Goal: Transaction & Acquisition: Purchase product/service

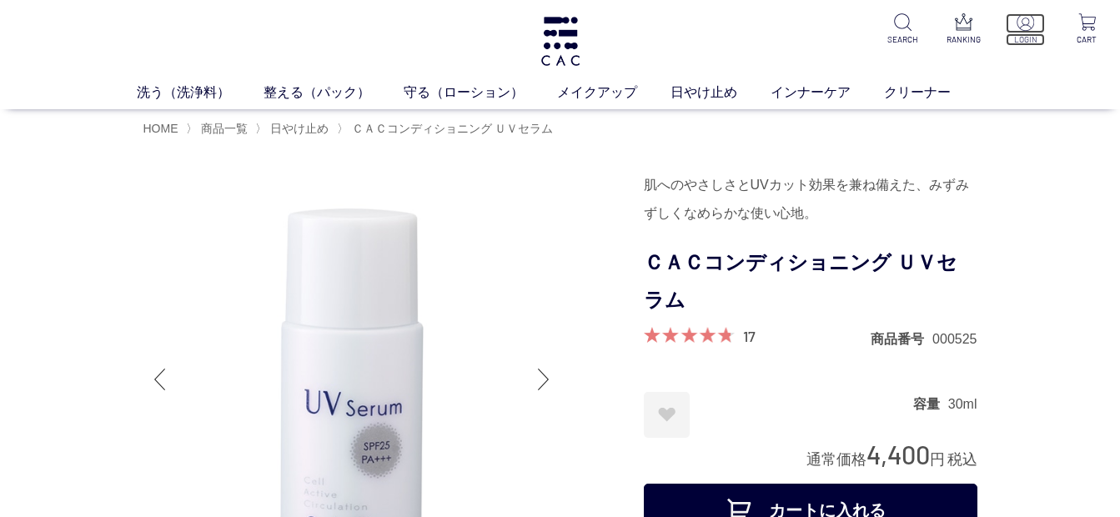
click at [1027, 26] on img at bounding box center [1025, 22] width 18 height 18
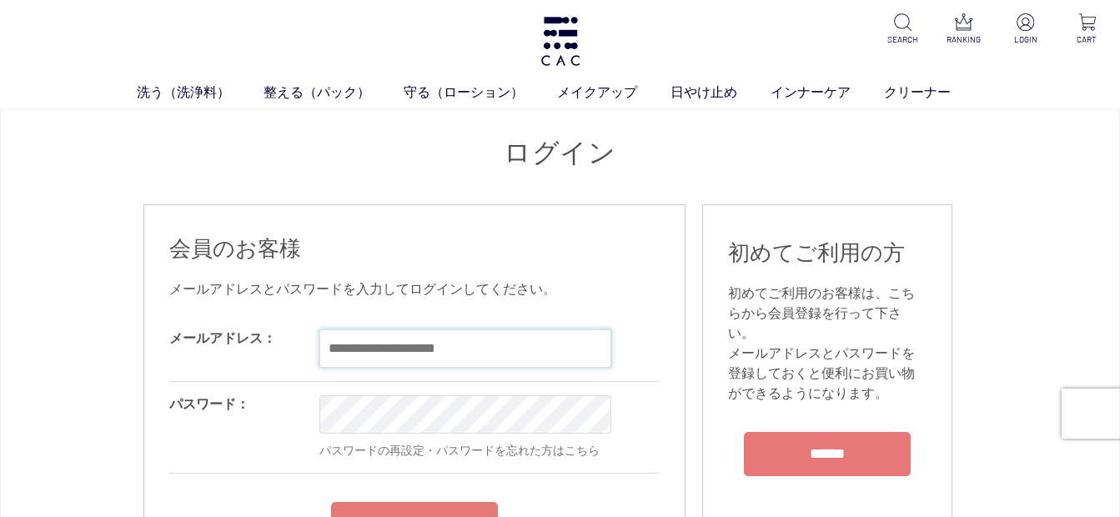
click at [333, 351] on input "email" at bounding box center [465, 348] width 292 height 38
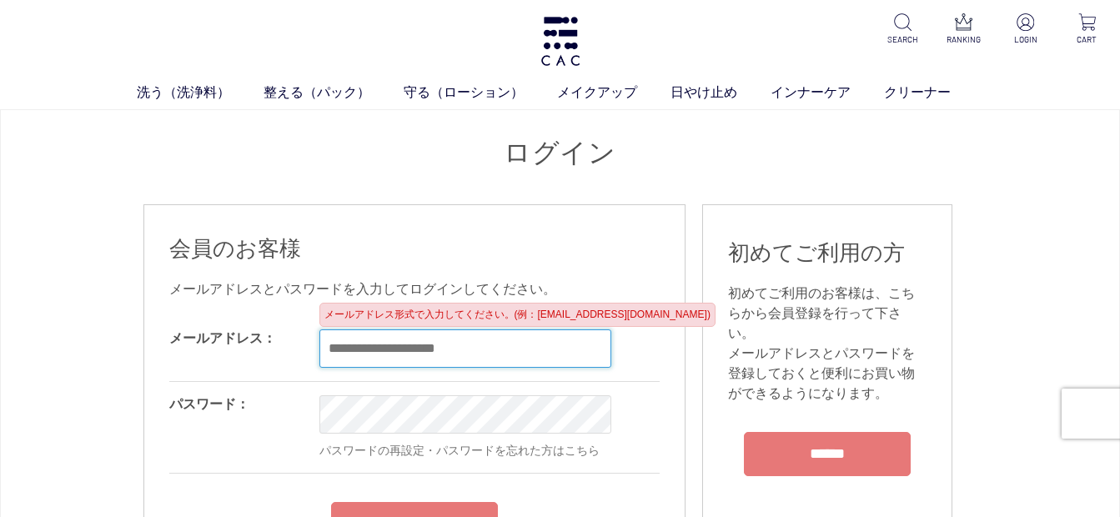
type input "**********"
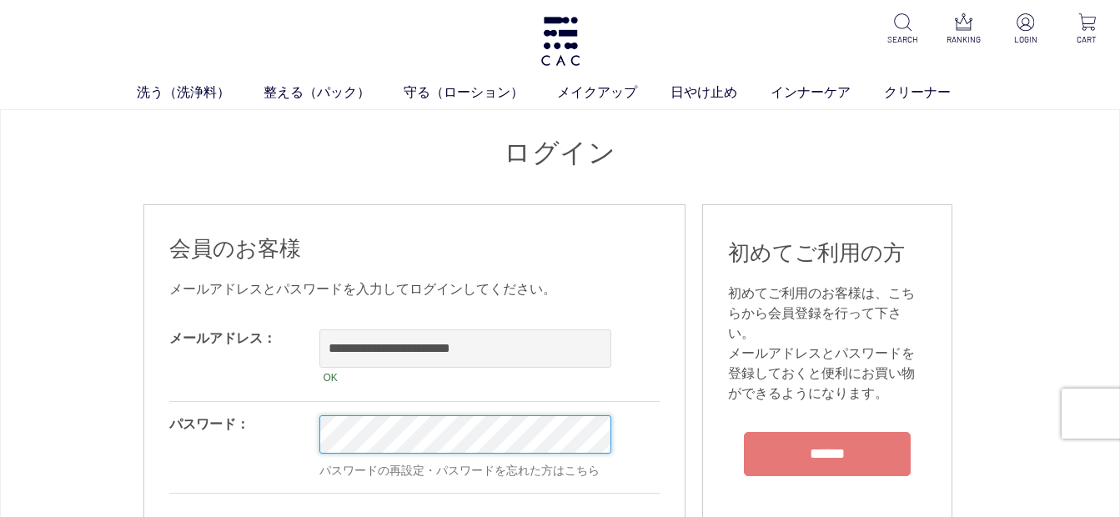
scroll to position [83, 0]
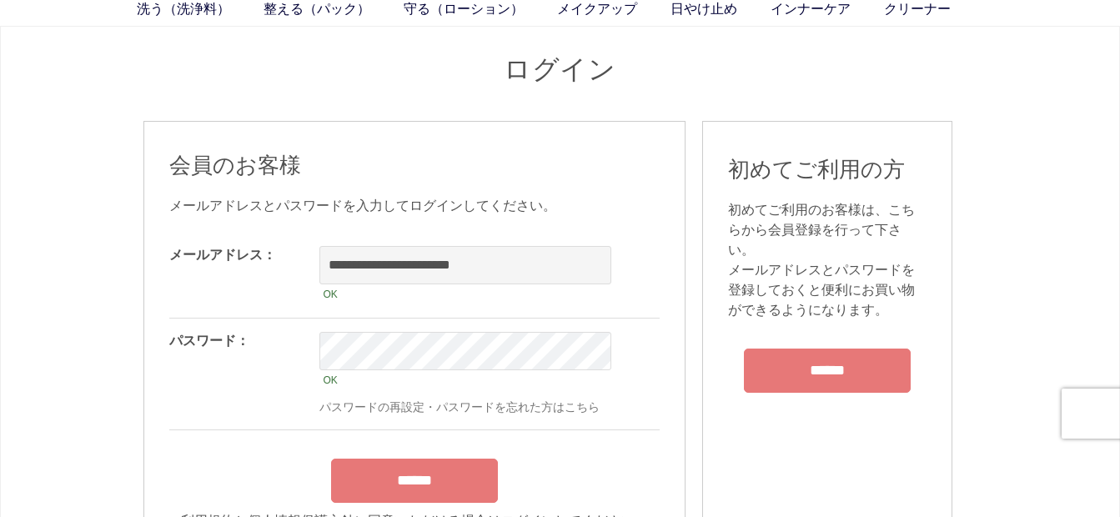
click at [404, 468] on div "******" at bounding box center [414, 476] width 490 height 53
click at [412, 496] on input "******" at bounding box center [414, 481] width 167 height 44
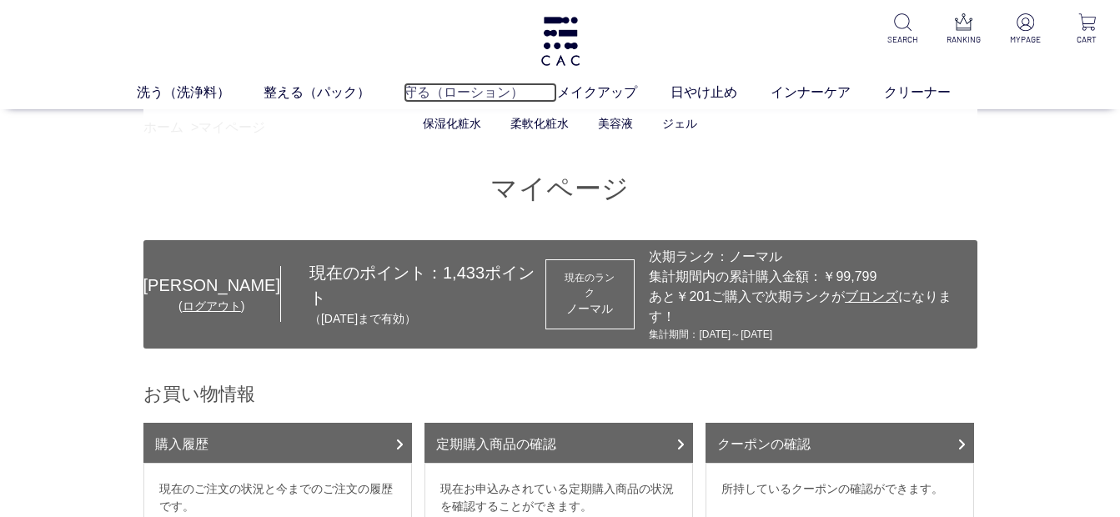
click at [448, 89] on link "守る（ローション）" at bounding box center [480, 93] width 153 height 20
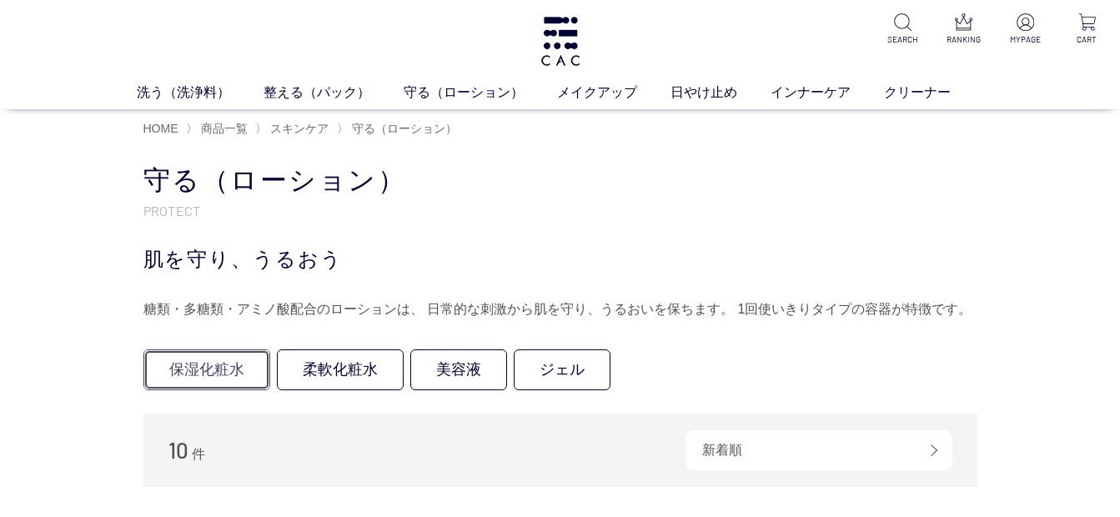
click at [228, 375] on link "保湿化粧水" at bounding box center [206, 369] width 127 height 41
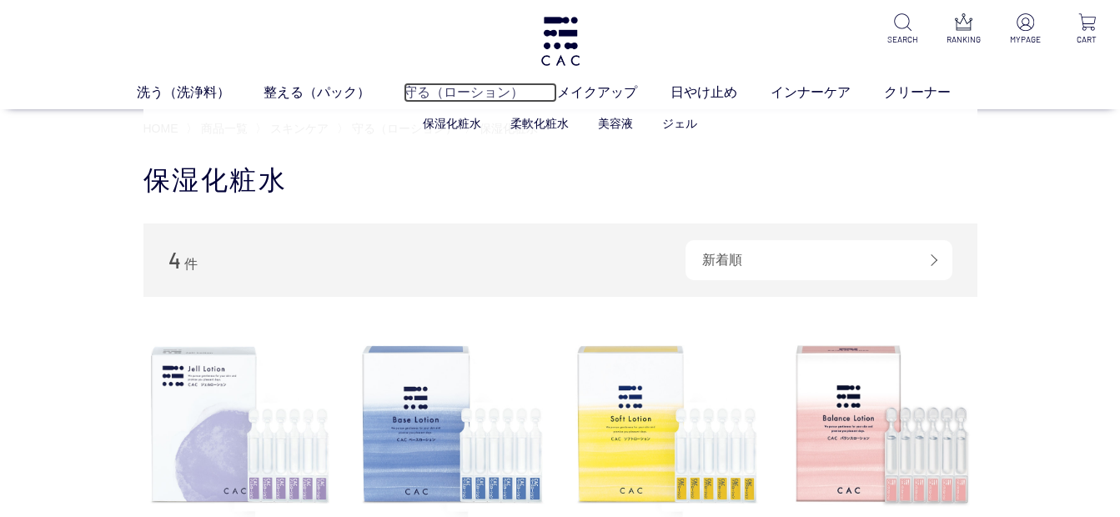
click at [453, 93] on link "守る（ローション）" at bounding box center [480, 93] width 153 height 20
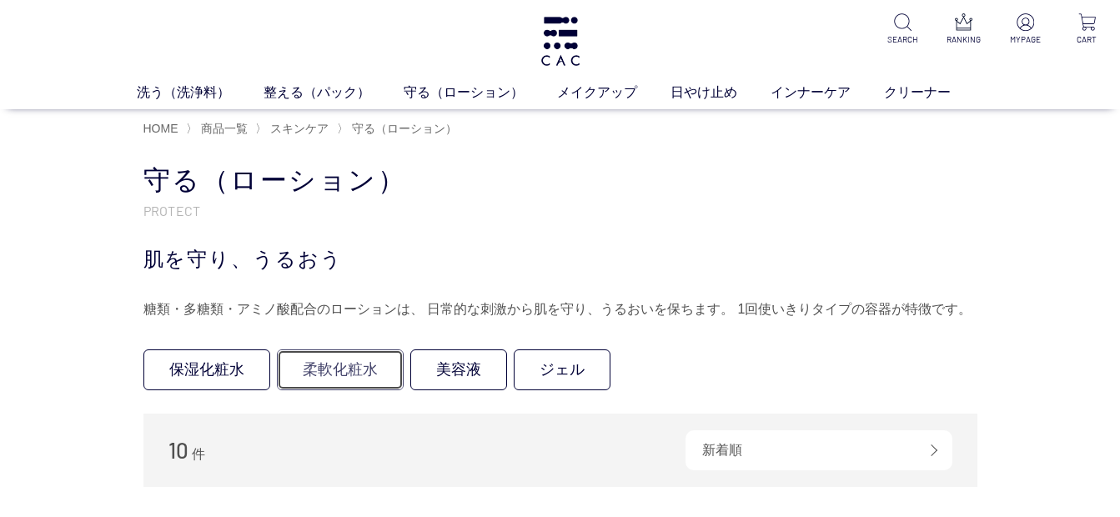
click at [333, 371] on link "柔軟化粧水" at bounding box center [340, 369] width 127 height 41
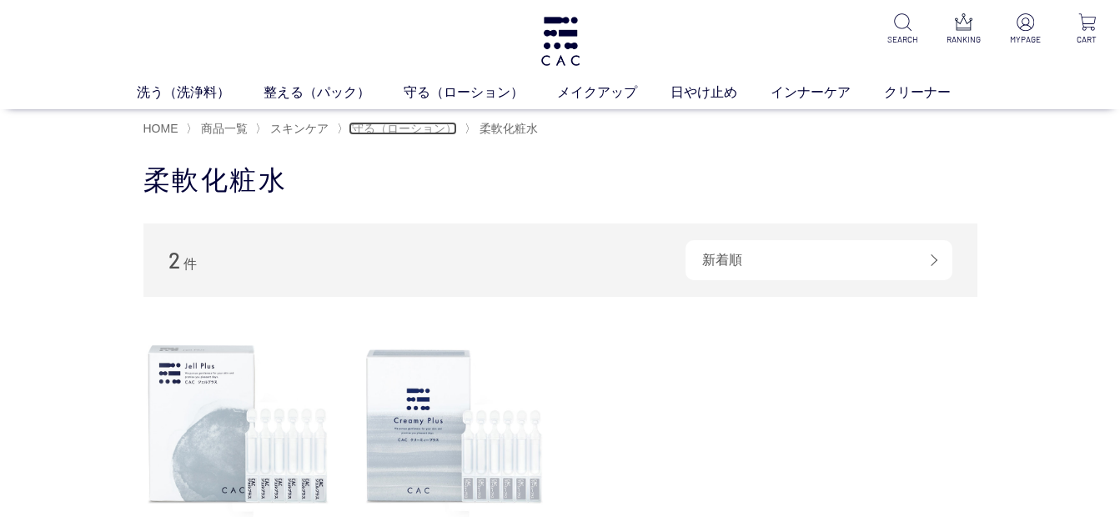
click at [391, 126] on span "守る（ローション）" at bounding box center [404, 128] width 105 height 13
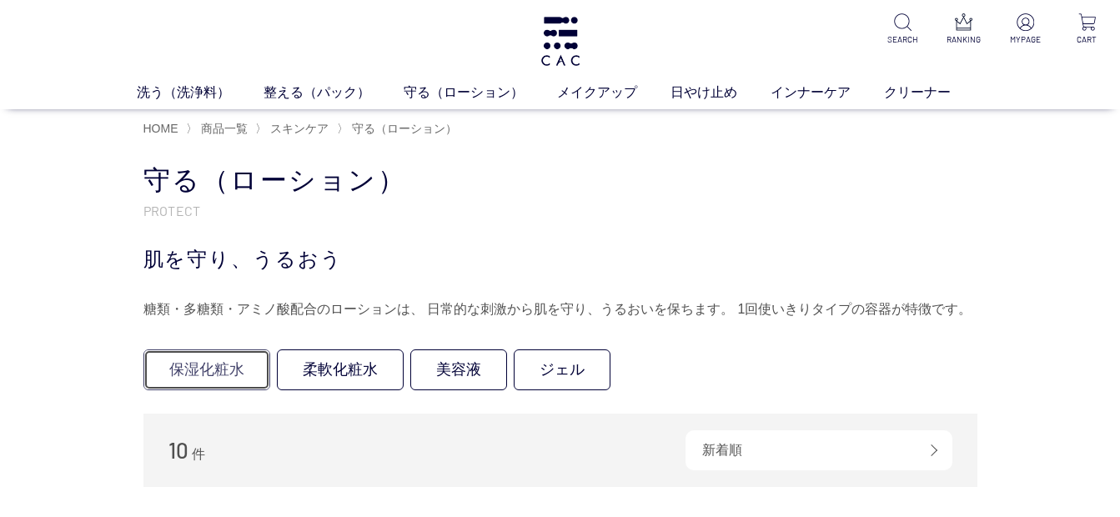
click at [228, 368] on link "保湿化粧水" at bounding box center [206, 369] width 127 height 41
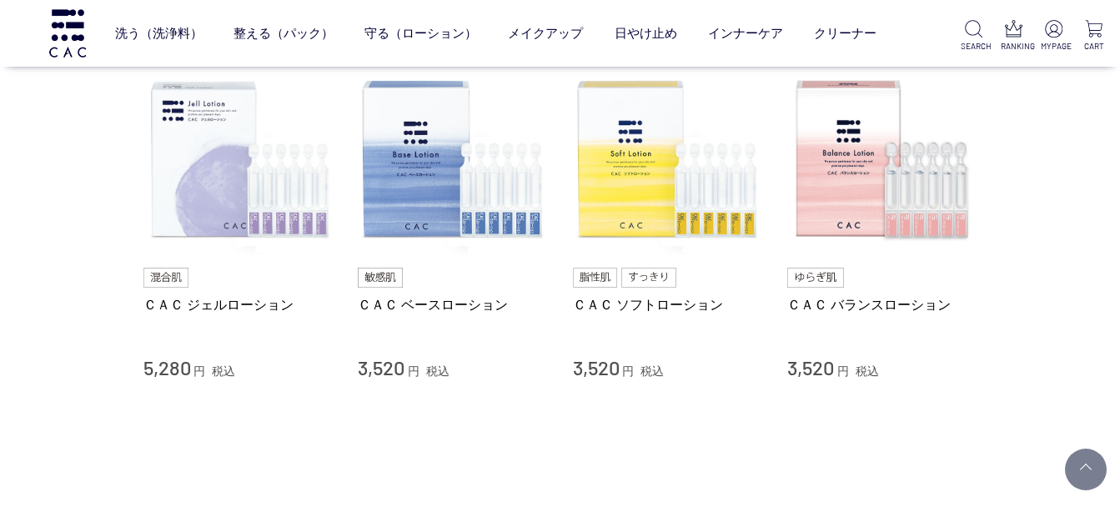
scroll to position [167, 0]
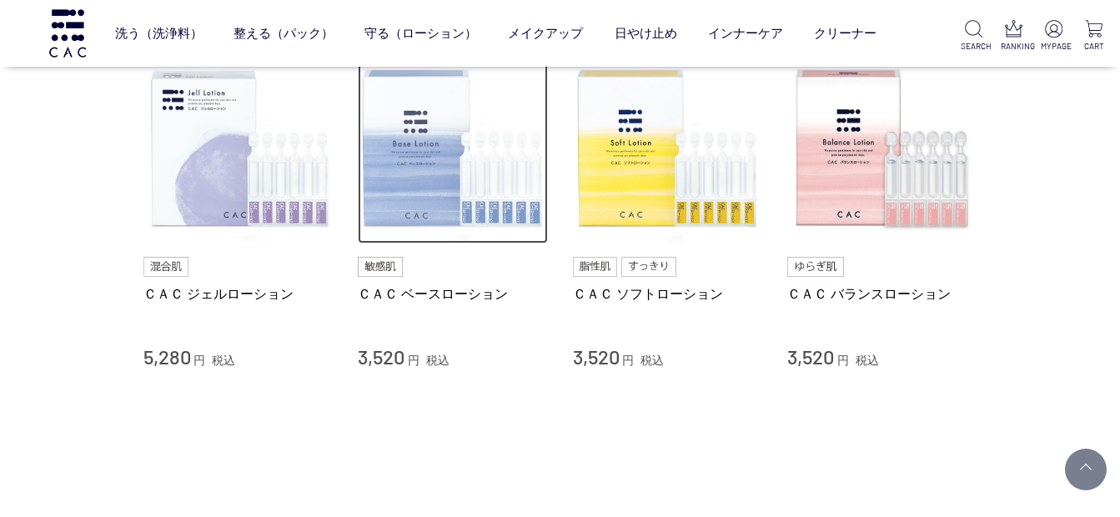
click at [411, 195] on img at bounding box center [453, 149] width 190 height 190
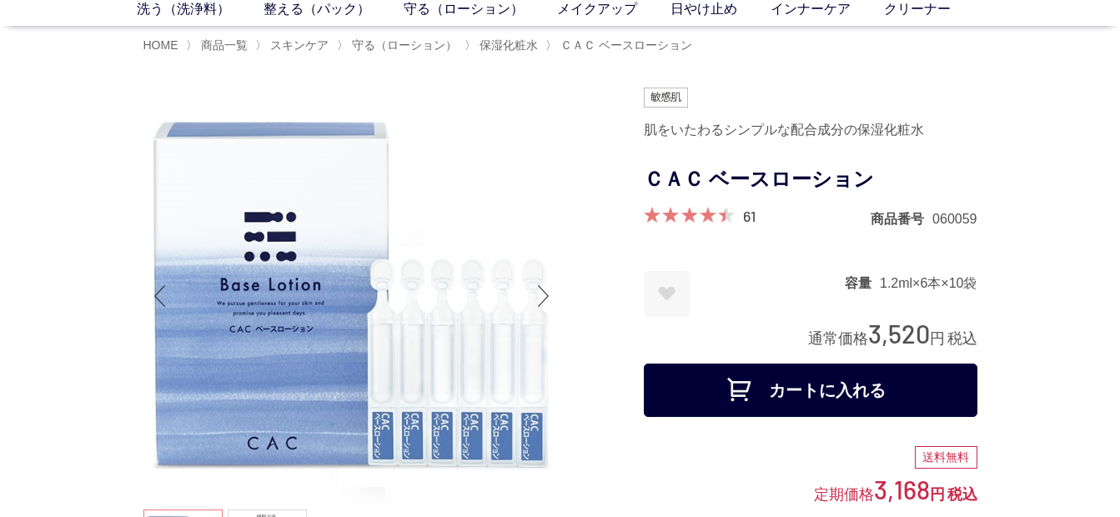
scroll to position [167, 0]
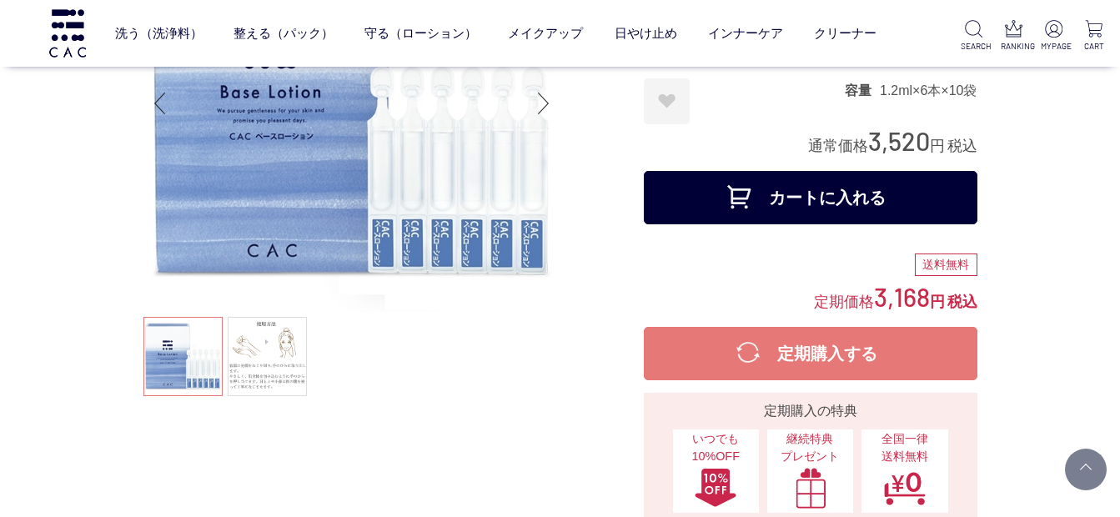
click at [830, 190] on button "カートに入れる" at bounding box center [810, 197] width 333 height 53
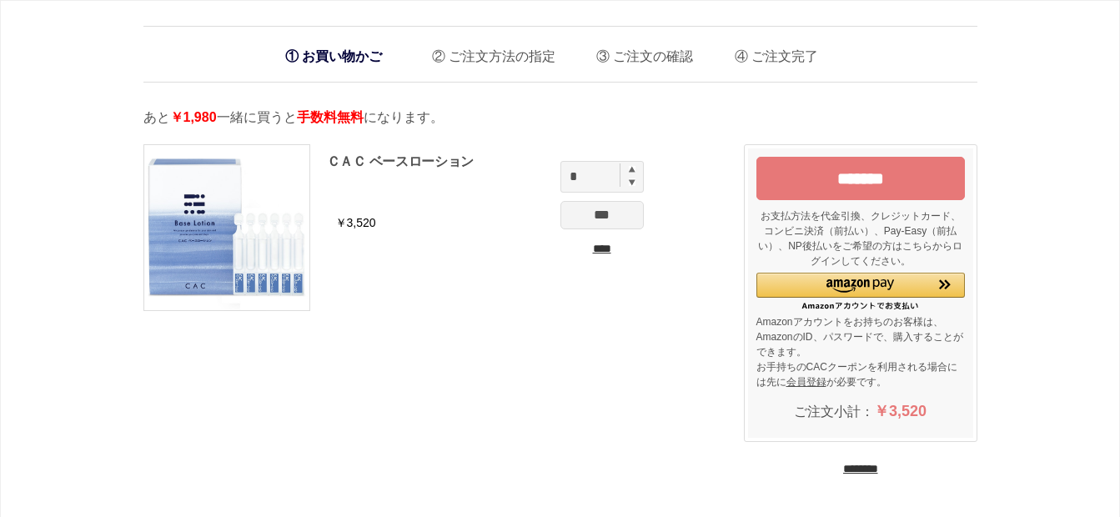
click at [857, 467] on input "********" at bounding box center [860, 469] width 35 height 16
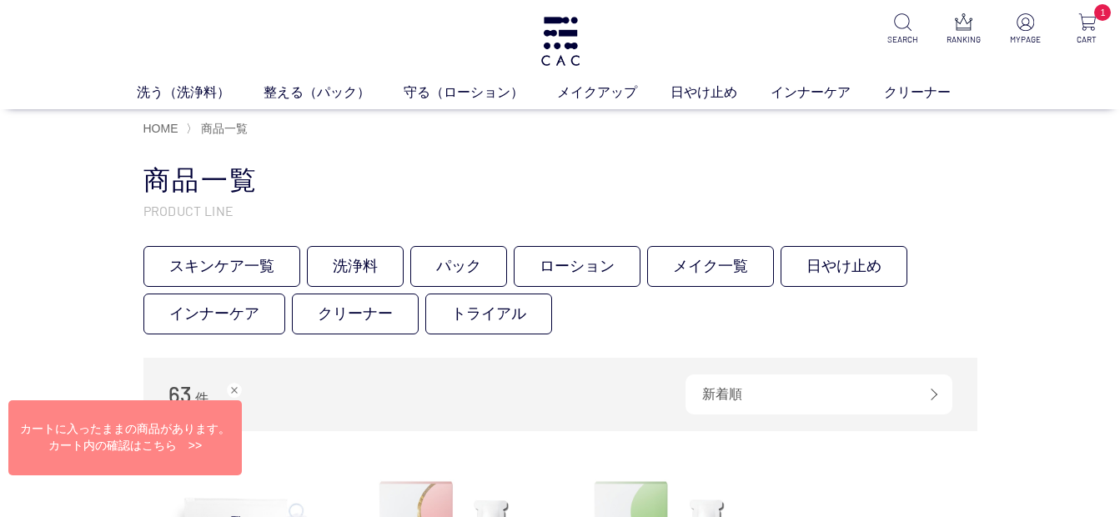
click at [205, 440] on div "Web接客ボタン" at bounding box center [122, 441] width 233 height 75
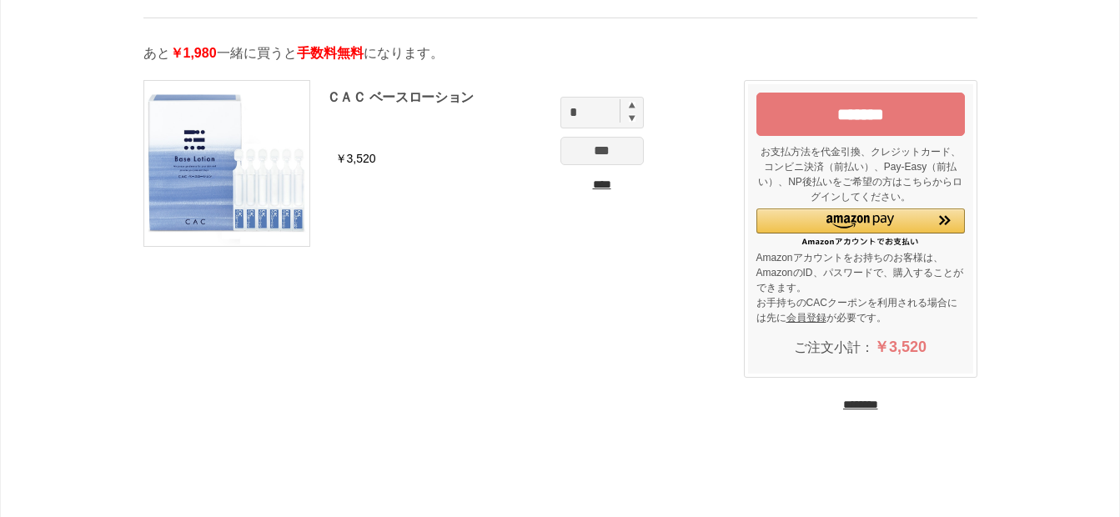
scroll to position [83, 0]
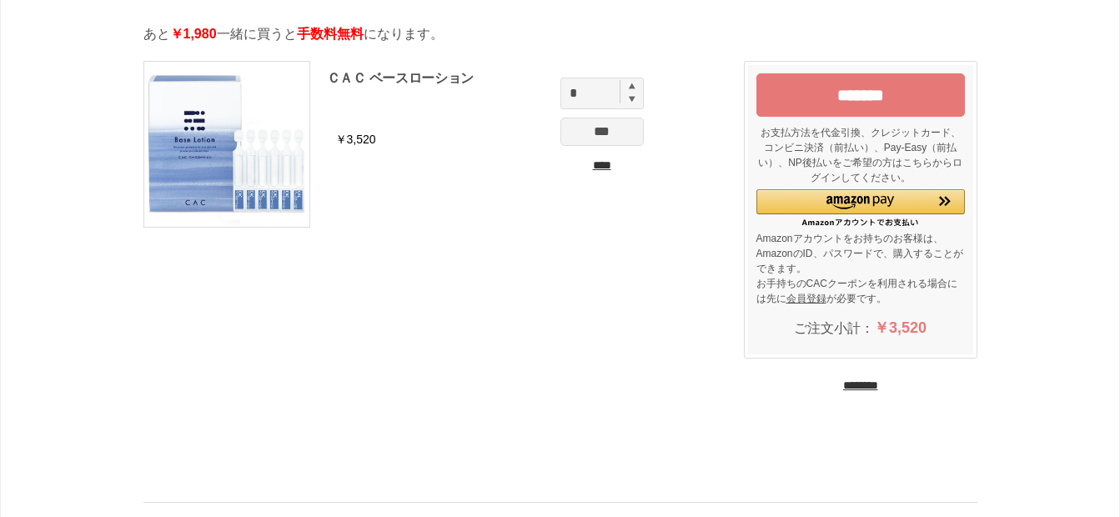
click at [843, 379] on input "********" at bounding box center [860, 386] width 35 height 16
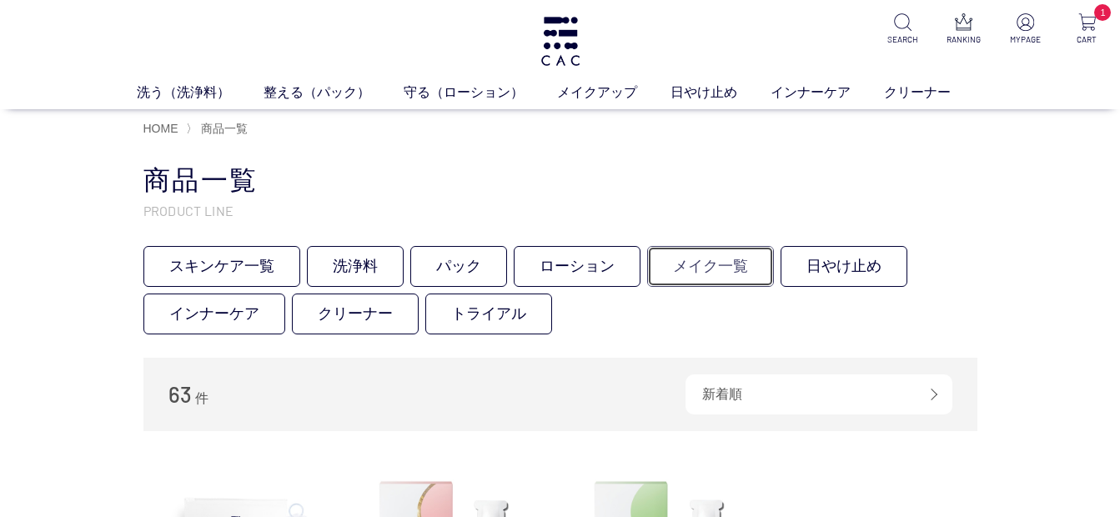
click at [724, 260] on link "メイク一覧" at bounding box center [710, 266] width 127 height 41
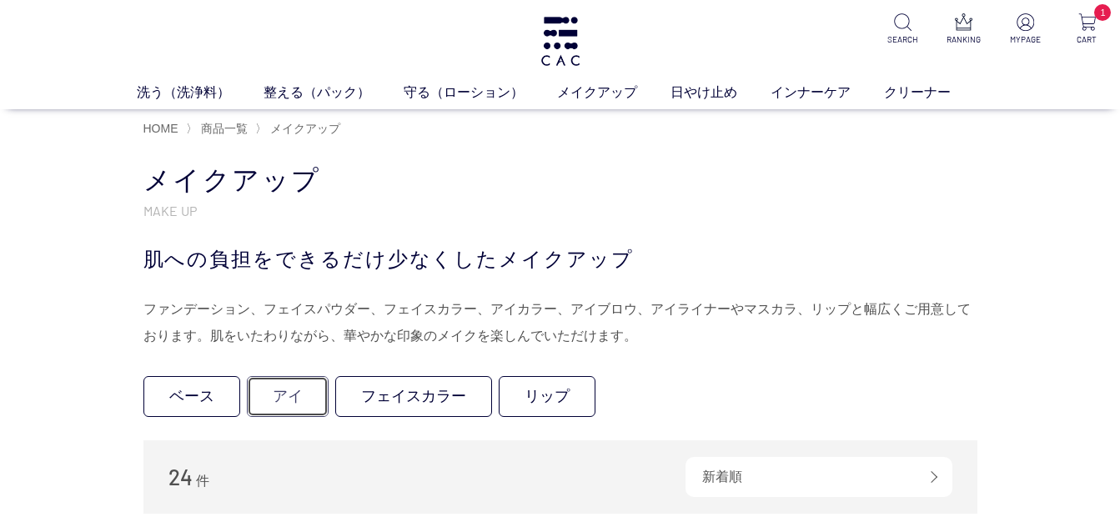
click at [291, 399] on link "アイ" at bounding box center [288, 396] width 82 height 41
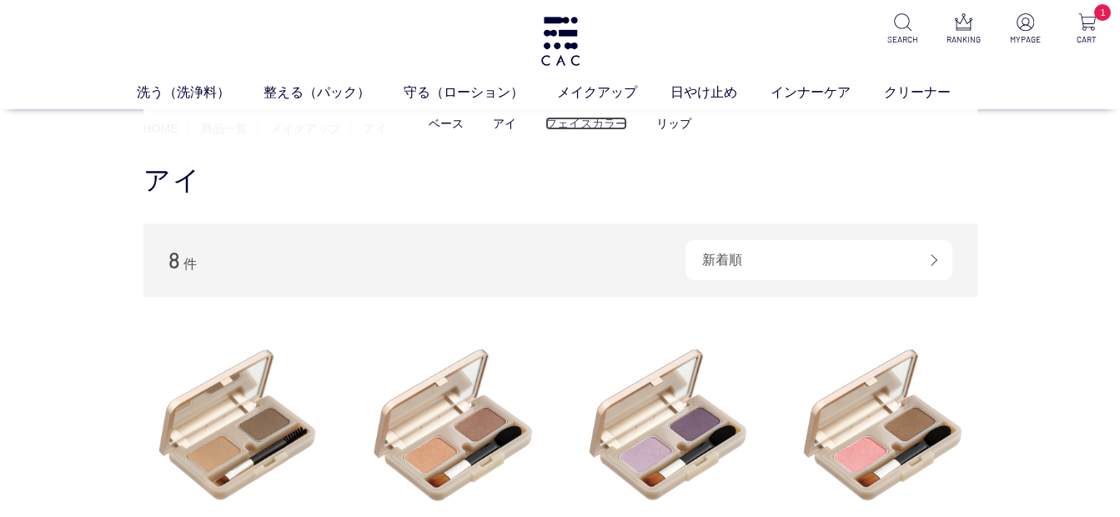
click at [585, 124] on link "フェイスカラー" at bounding box center [586, 123] width 82 height 13
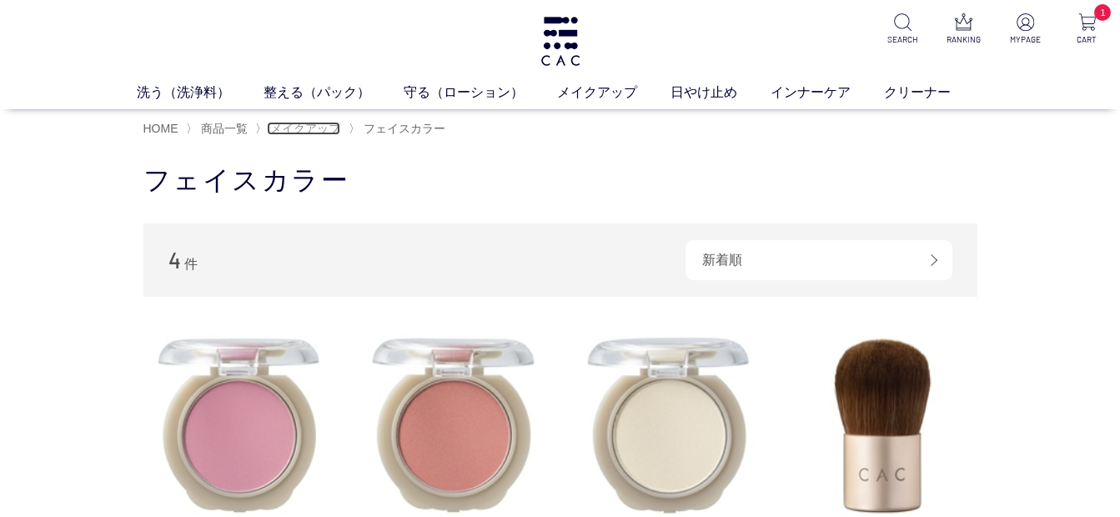
click at [306, 129] on span "メイクアップ" at bounding box center [305, 128] width 70 height 13
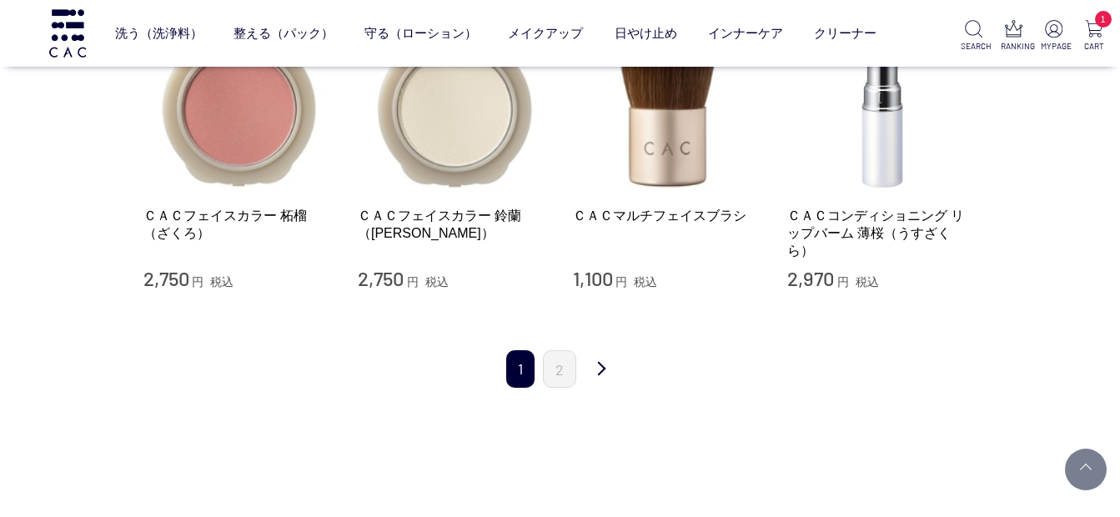
scroll to position [1751, 0]
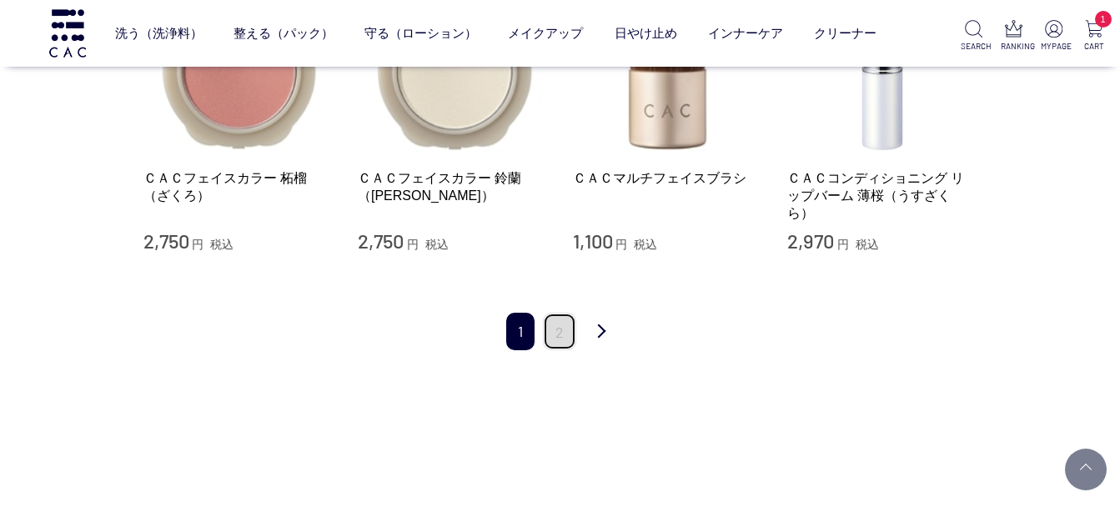
click at [559, 330] on link "2" at bounding box center [559, 332] width 33 height 38
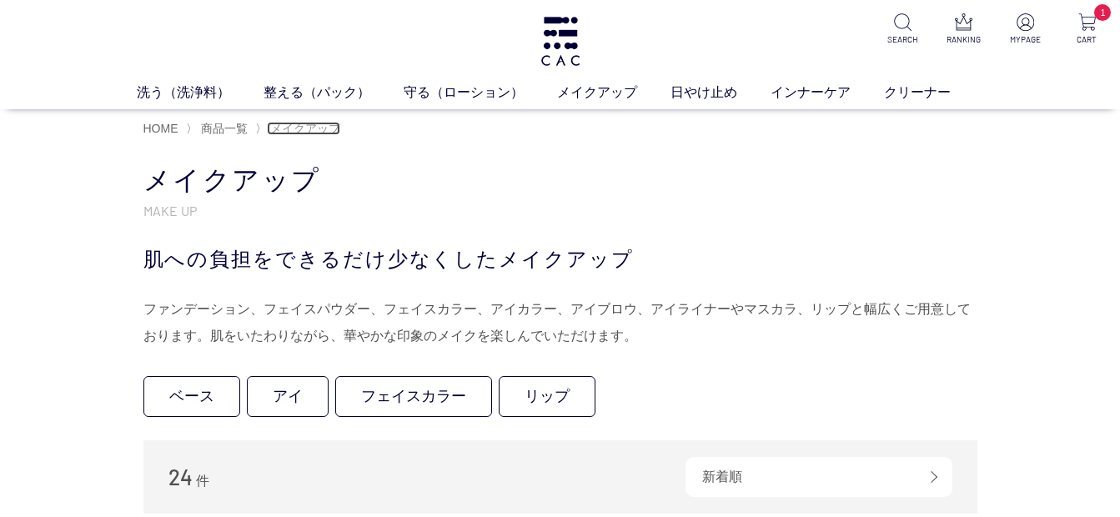
click at [323, 126] on span "メイクアップ" at bounding box center [305, 128] width 70 height 13
click at [214, 397] on link "ベース" at bounding box center [191, 396] width 97 height 41
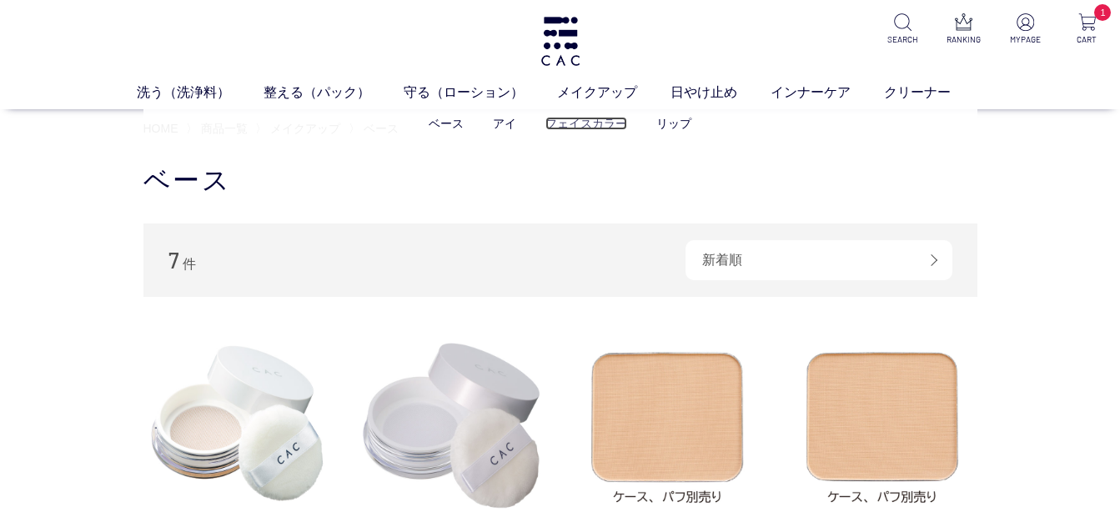
click at [578, 124] on link "フェイスカラー" at bounding box center [586, 123] width 82 height 13
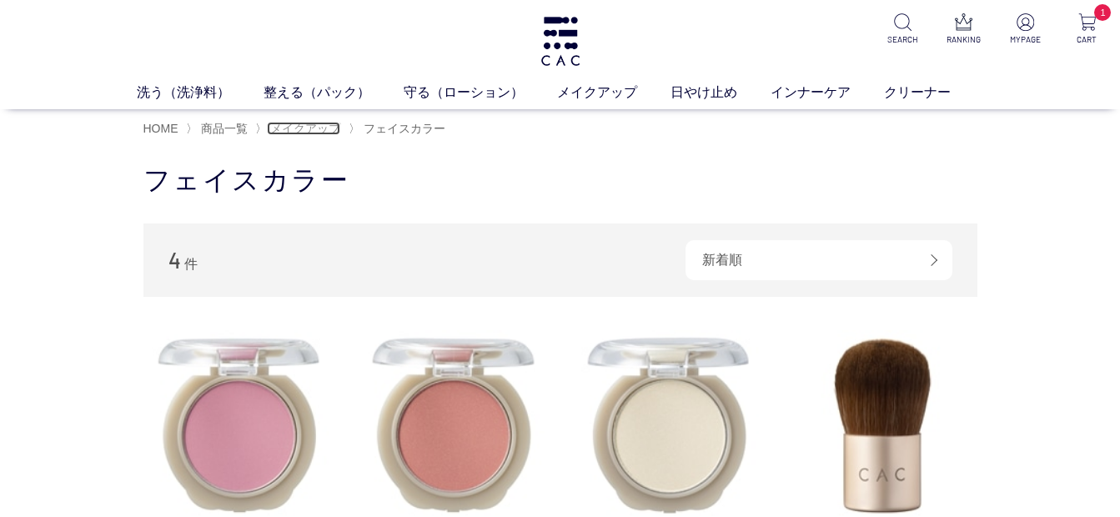
click at [318, 128] on span "メイクアップ" at bounding box center [305, 128] width 70 height 13
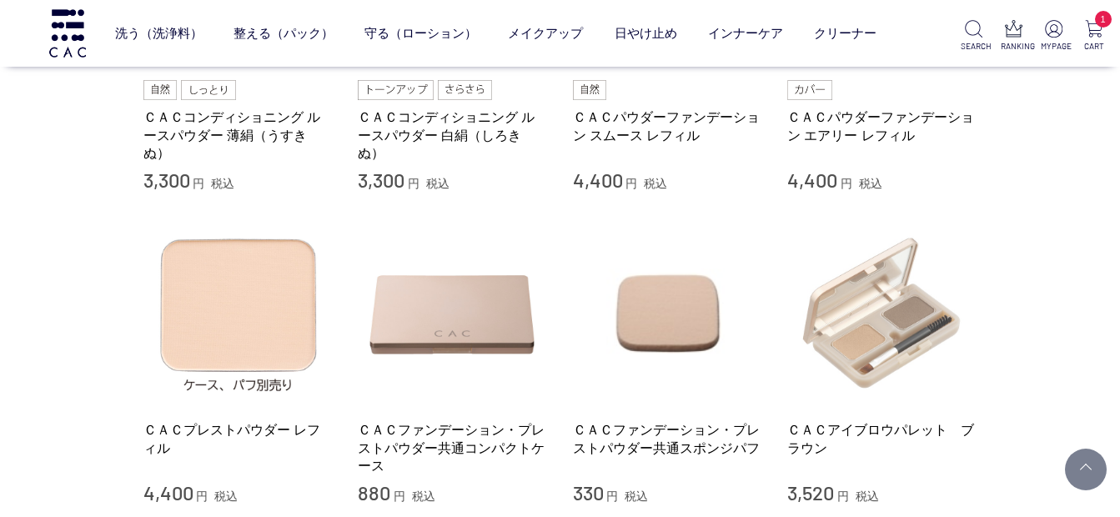
scroll to position [584, 0]
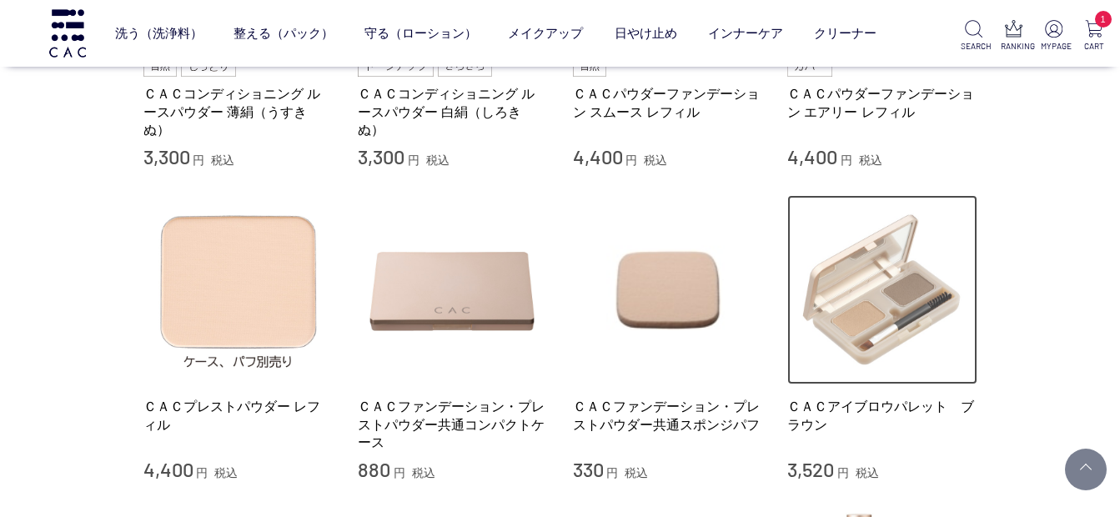
click at [889, 304] on img at bounding box center [882, 290] width 190 height 190
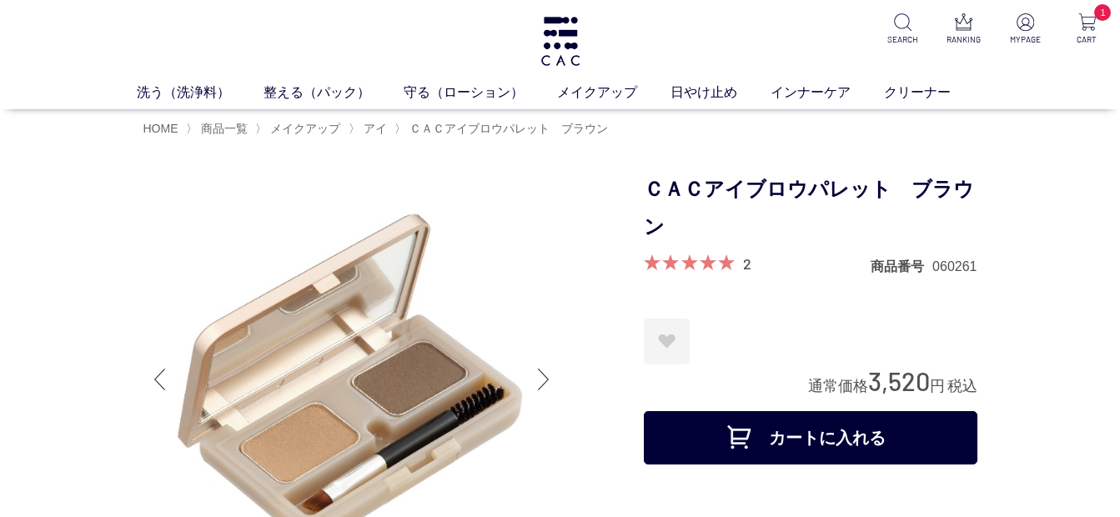
click at [820, 435] on button "カートに入れる" at bounding box center [810, 437] width 333 height 53
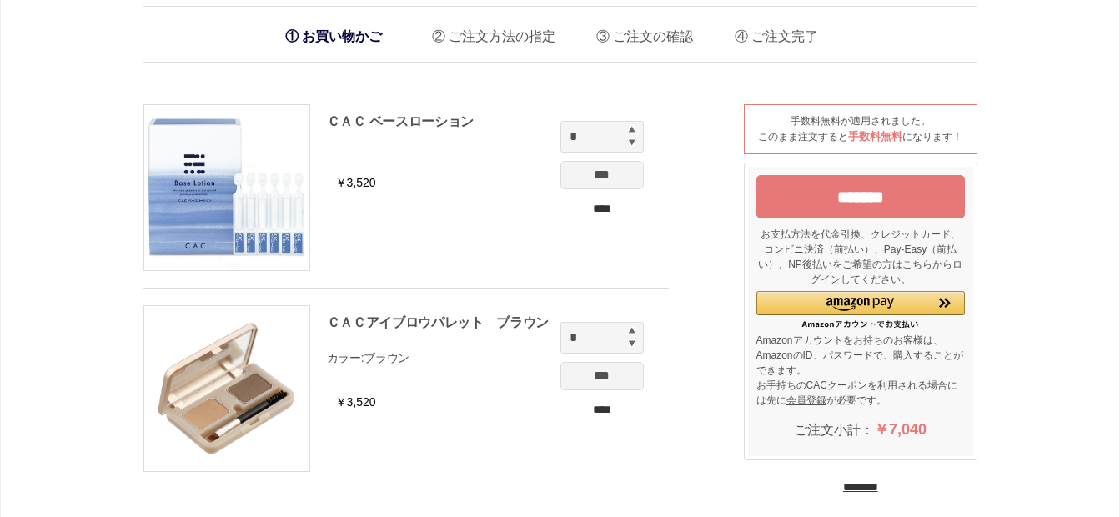
scroll to position [83, 0]
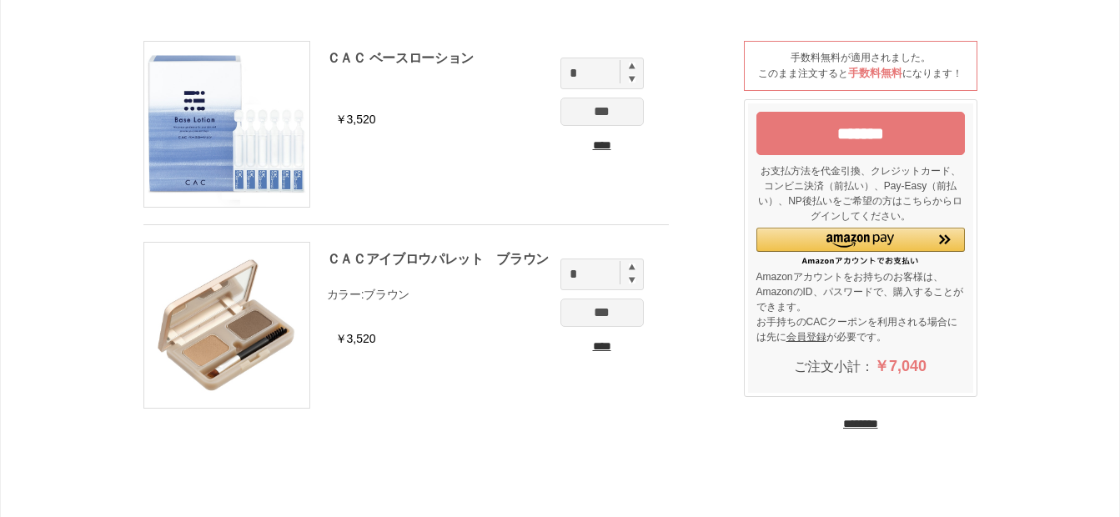
click at [843, 419] on input "********" at bounding box center [860, 424] width 35 height 16
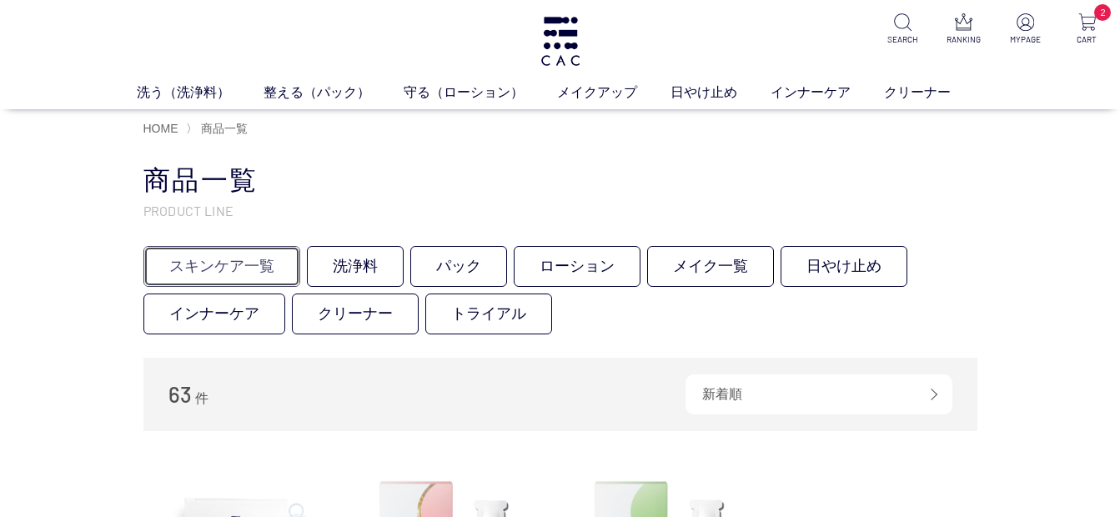
click at [239, 267] on link "スキンケア一覧" at bounding box center [221, 266] width 157 height 41
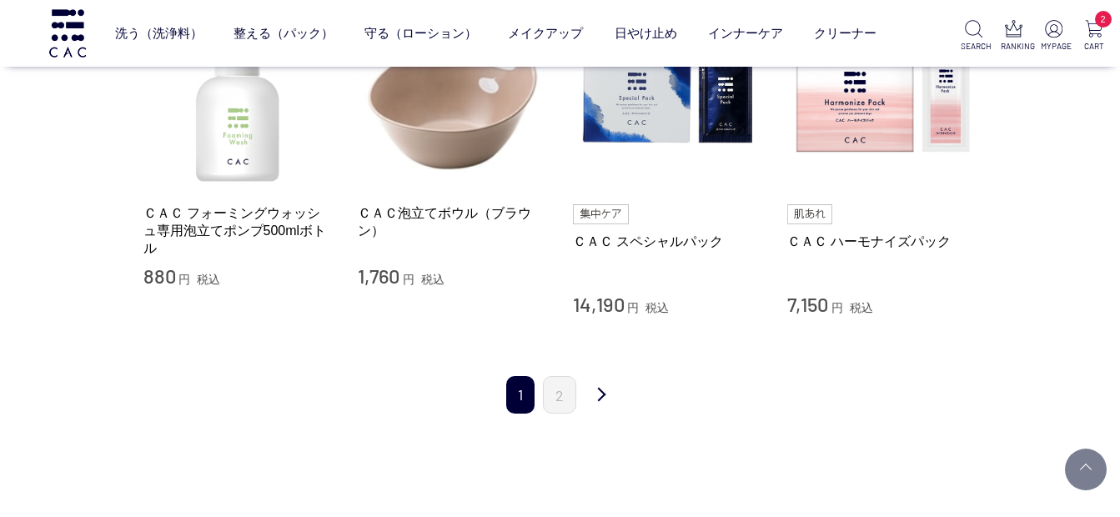
scroll to position [1751, 0]
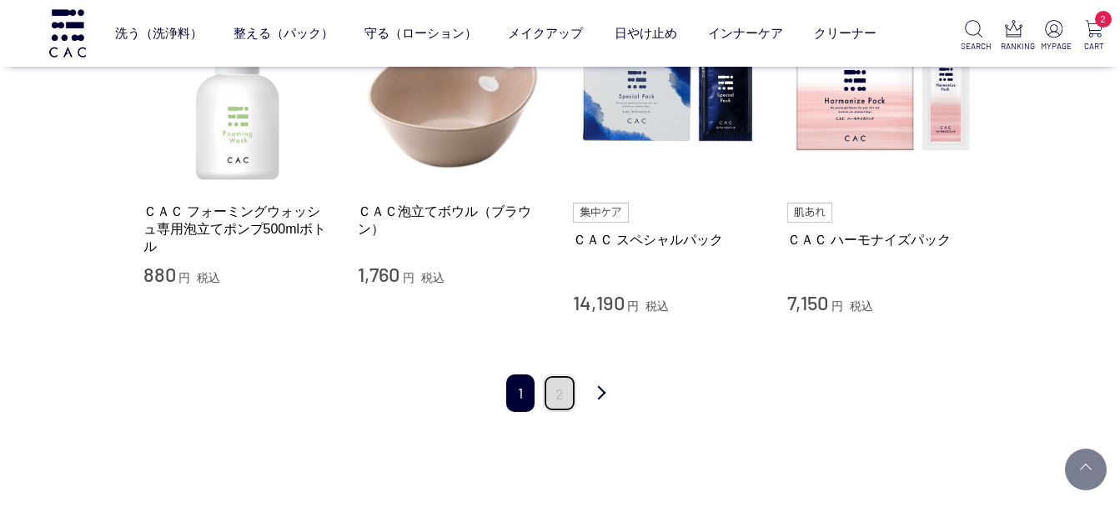
click at [554, 390] on link "2" at bounding box center [559, 393] width 33 height 38
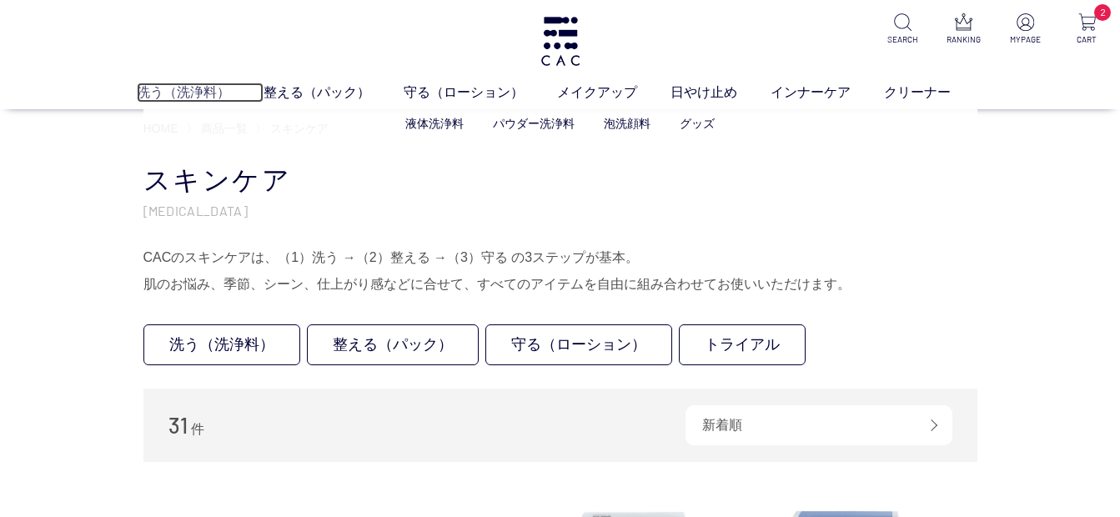
click at [195, 92] on link "洗う（洗浄料）" at bounding box center [200, 93] width 127 height 20
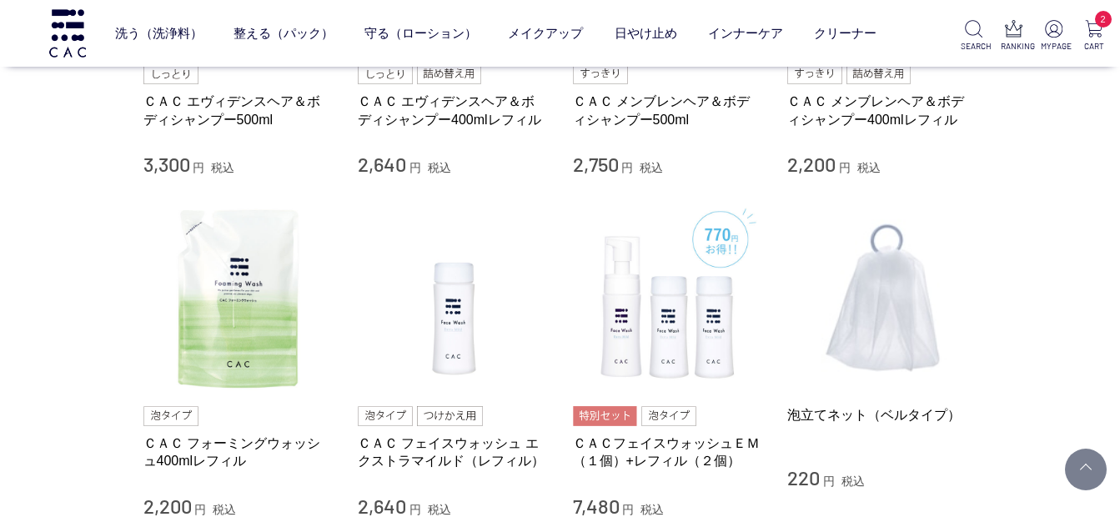
scroll to position [1000, 0]
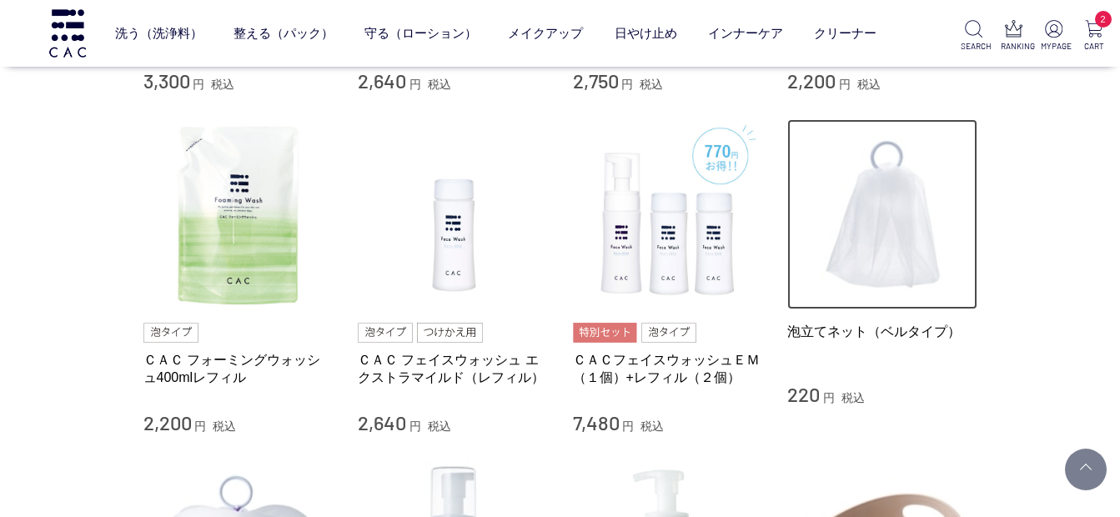
click at [888, 230] on img at bounding box center [882, 214] width 190 height 190
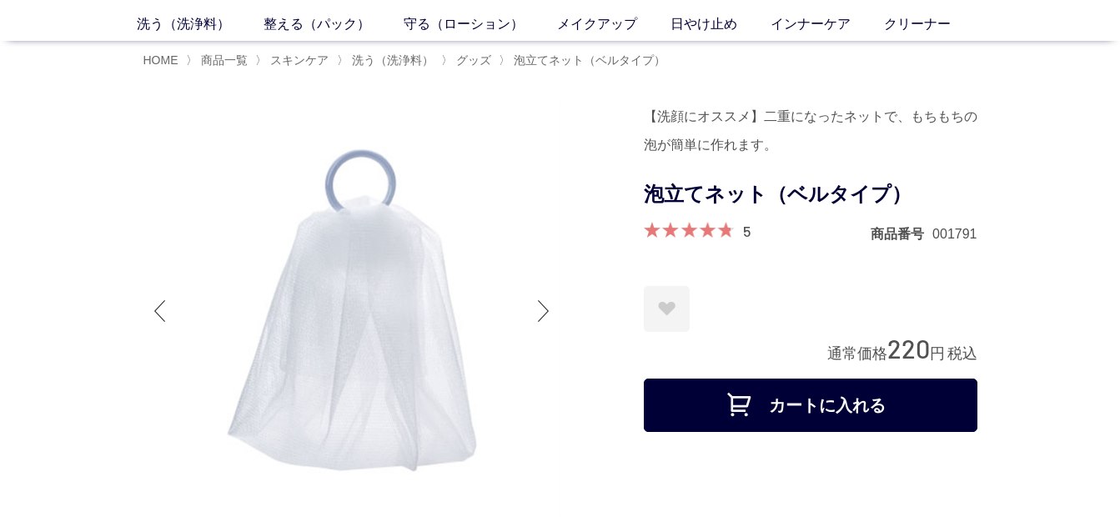
scroll to position [83, 0]
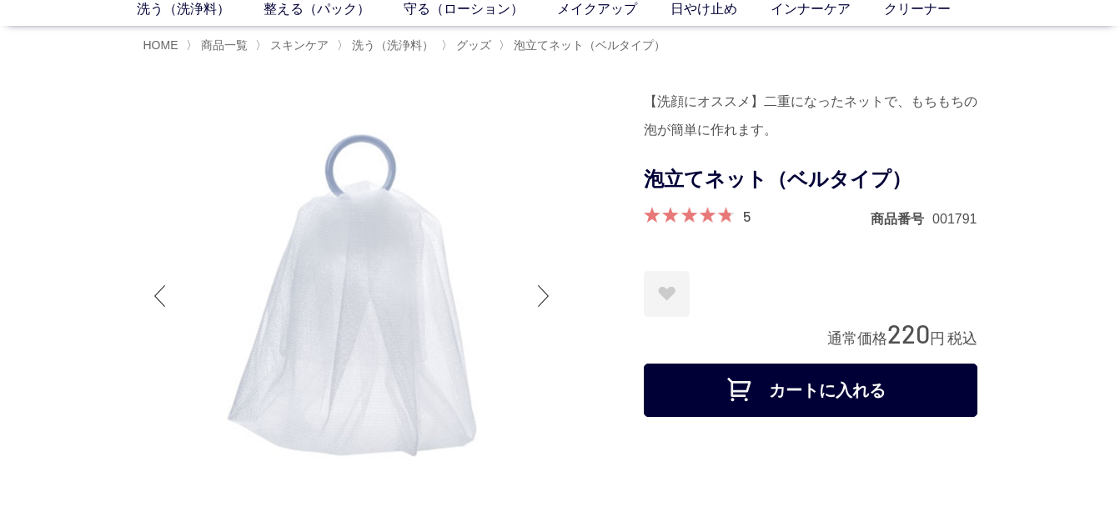
click at [783, 382] on button "カートに入れる" at bounding box center [810, 389] width 333 height 53
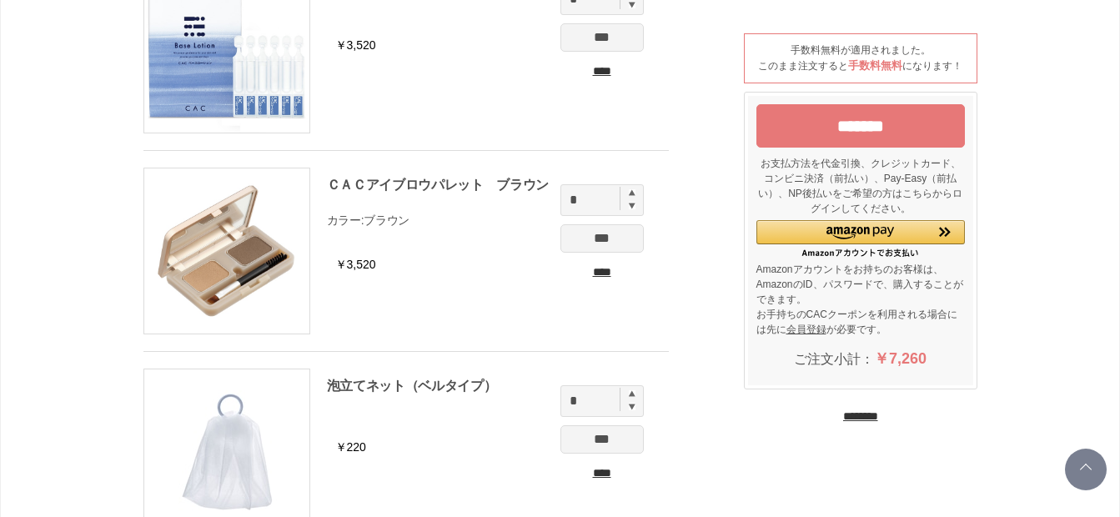
scroll to position [167, 0]
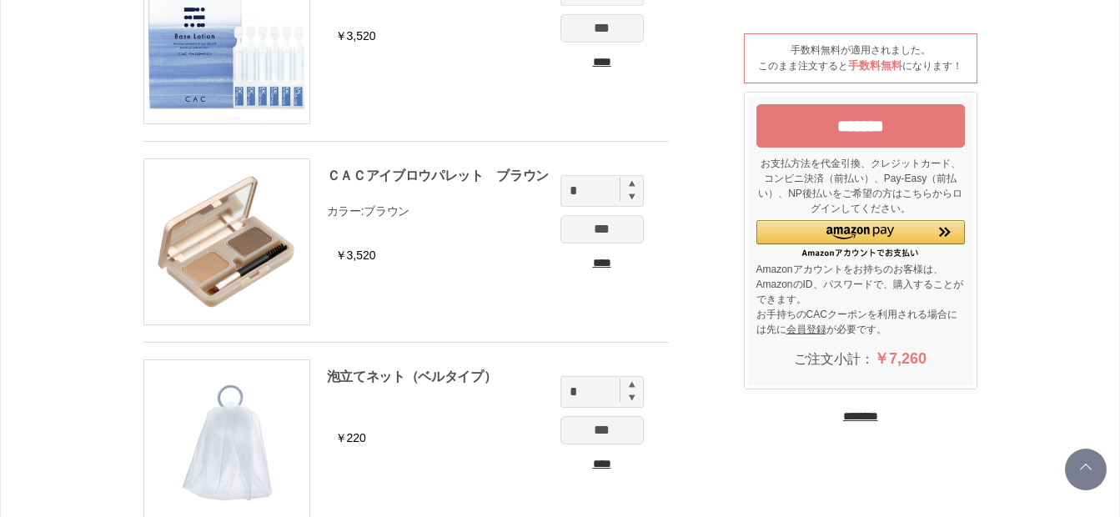
click at [631, 386] on img at bounding box center [632, 384] width 7 height 7
type input "*"
click at [624, 434] on input "***" at bounding box center [601, 430] width 83 height 28
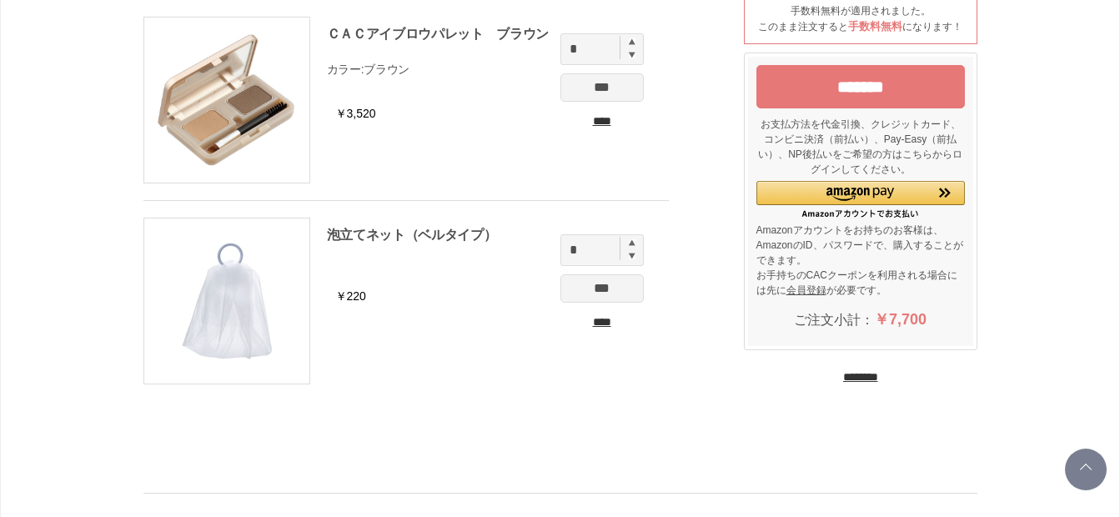
scroll to position [333, 0]
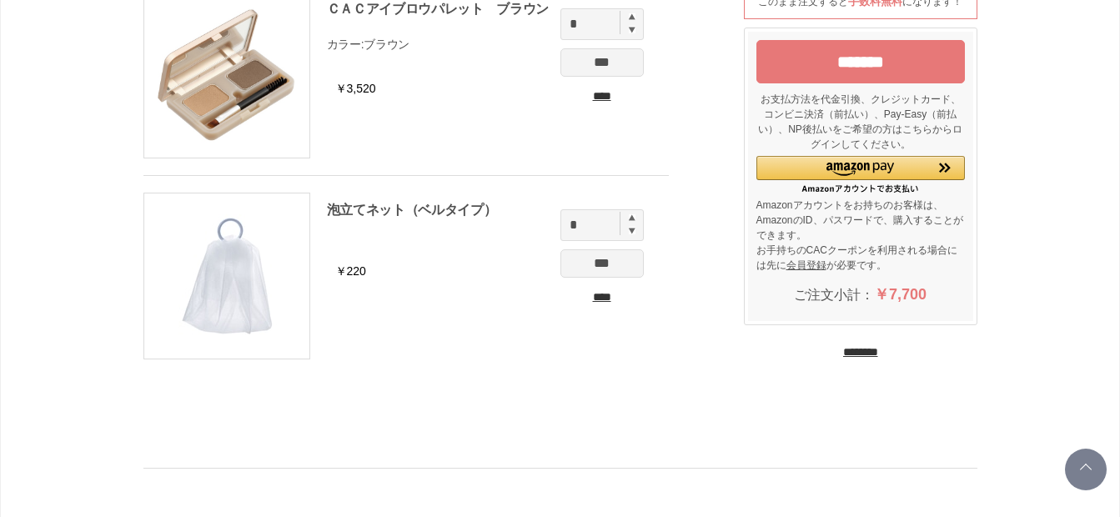
click at [882, 60] on input "*******" at bounding box center [860, 61] width 208 height 43
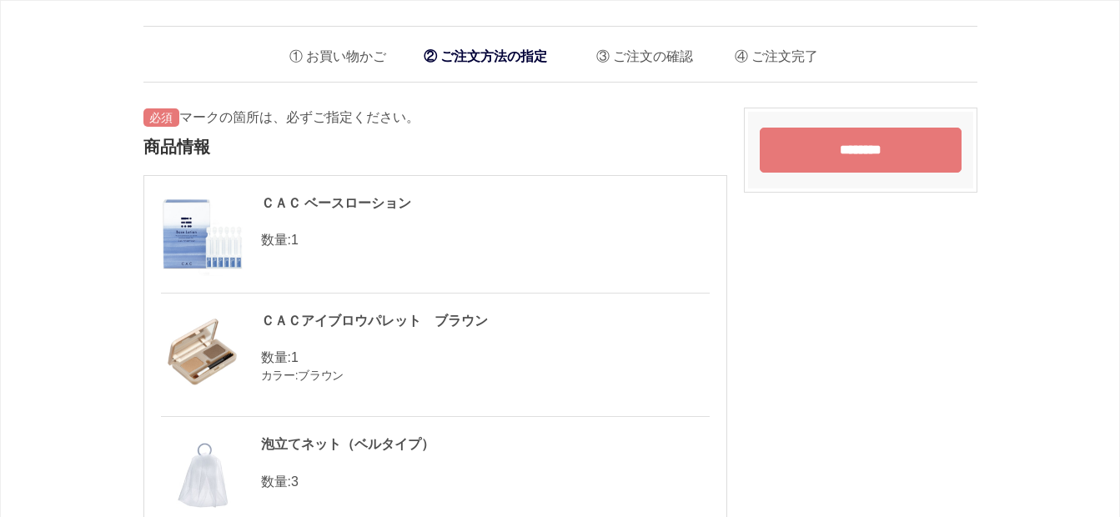
click at [863, 152] on input "********" at bounding box center [860, 150] width 202 height 45
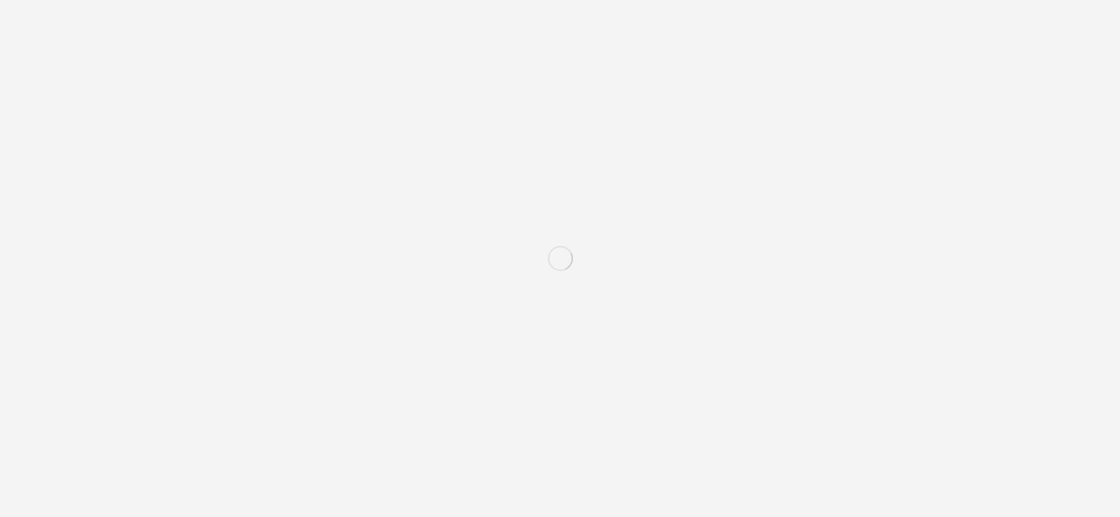
scroll to position [2302, 0]
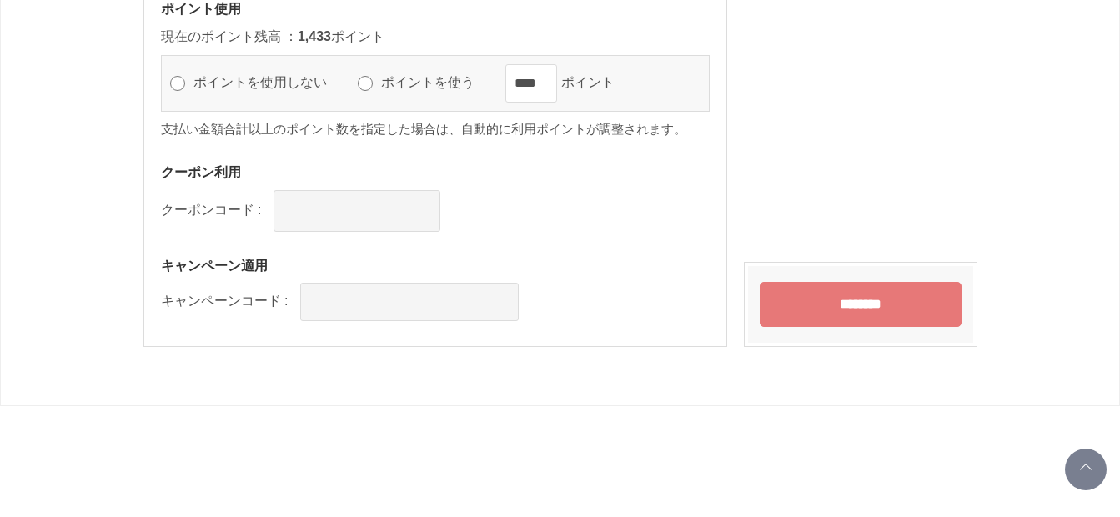
click at [870, 303] on input "********" at bounding box center [860, 304] width 202 height 45
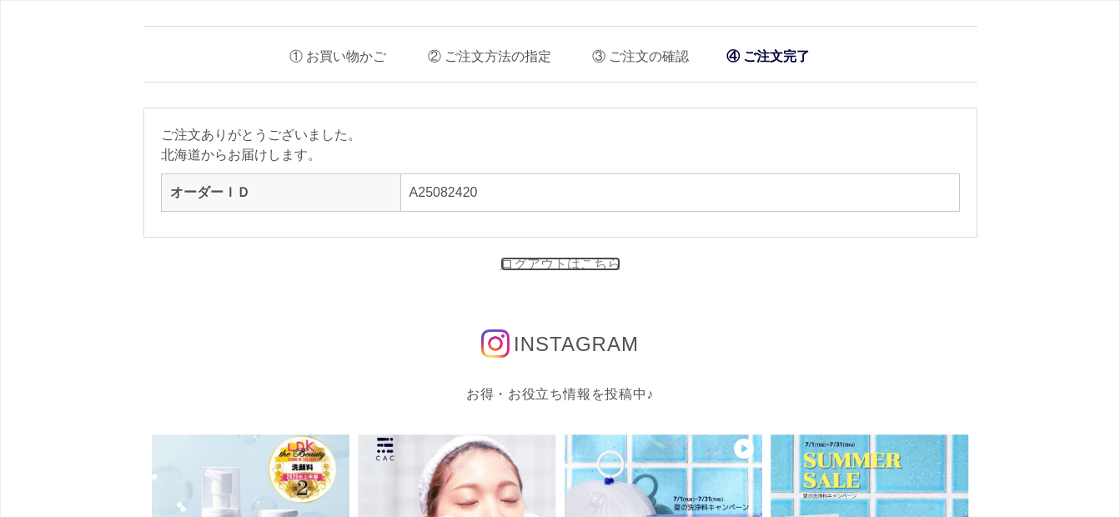
click at [551, 262] on link "ログアウトはこちら" at bounding box center [560, 264] width 120 height 14
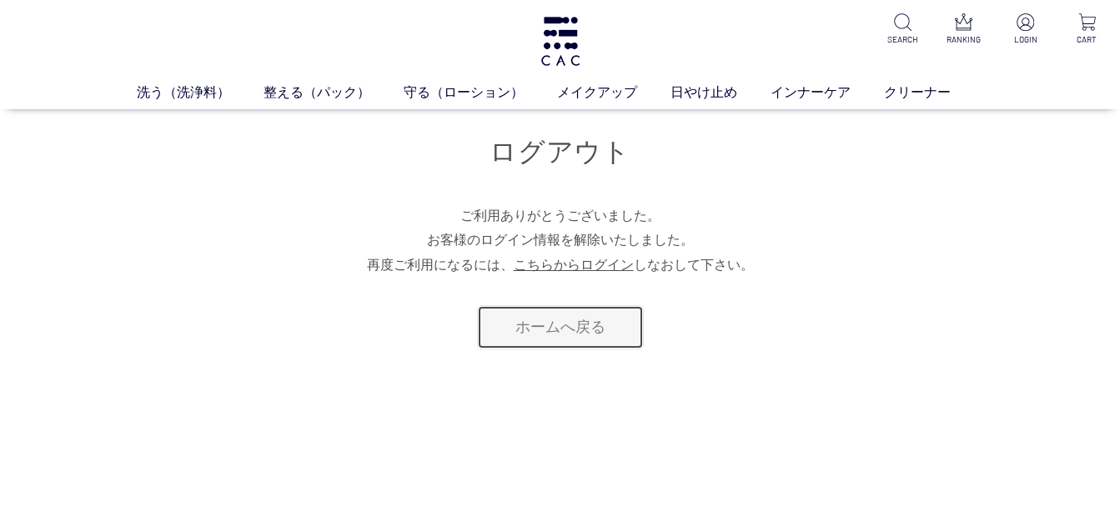
click at [587, 332] on link "ホームへ戻る" at bounding box center [560, 327] width 167 height 44
